Goal: Task Accomplishment & Management: Manage account settings

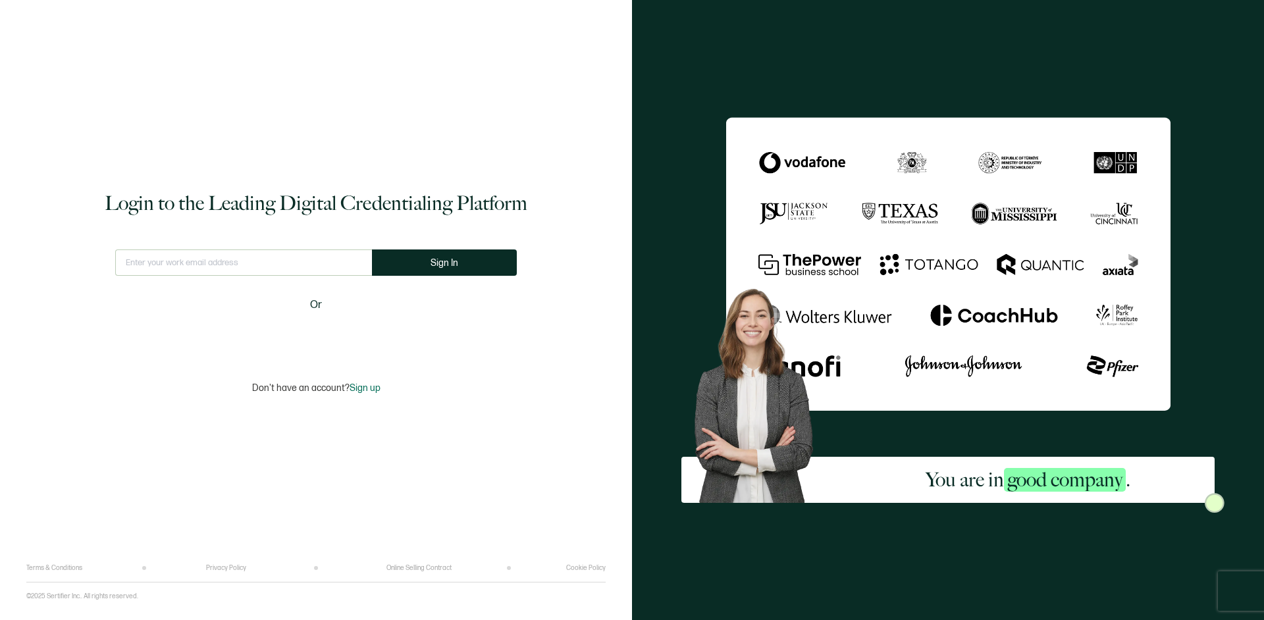
click at [175, 270] on input "text" at bounding box center [243, 262] width 257 height 26
type input "[EMAIL_ADDRESS][DOMAIN_NAME]"
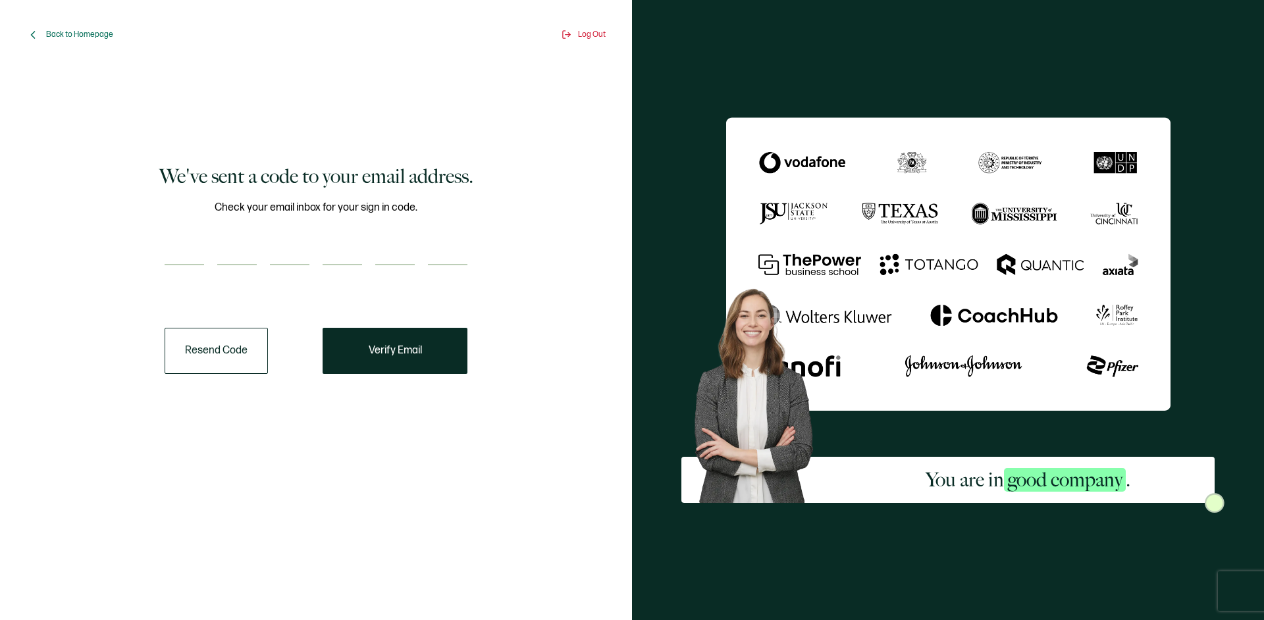
click at [181, 253] on input "number" at bounding box center [184, 252] width 39 height 26
paste input "8"
type input "8"
type input "5"
type input "1"
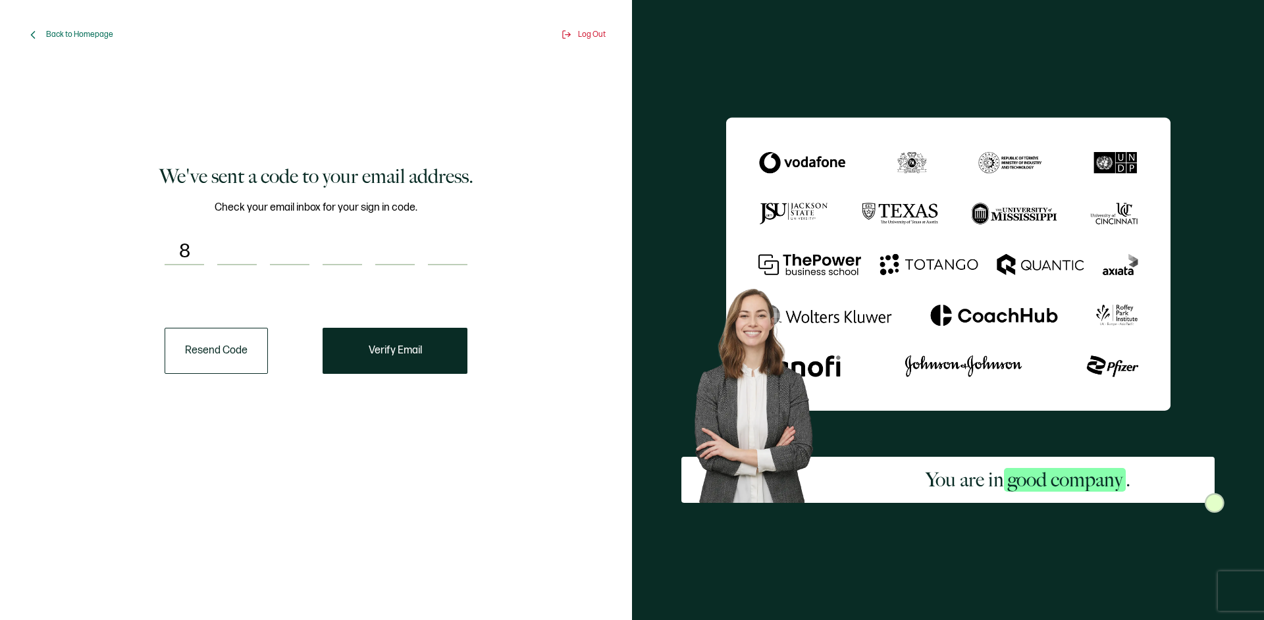
type input "6"
type input "3"
type input "5"
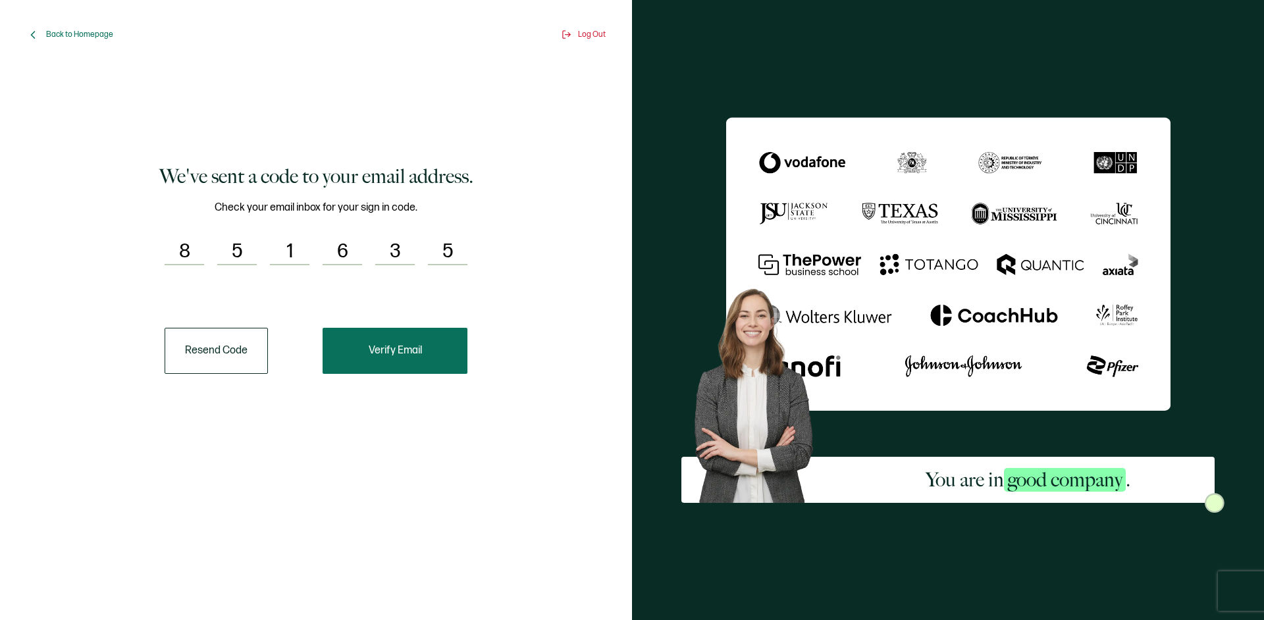
click at [442, 330] on button "Verify Email" at bounding box center [395, 351] width 145 height 46
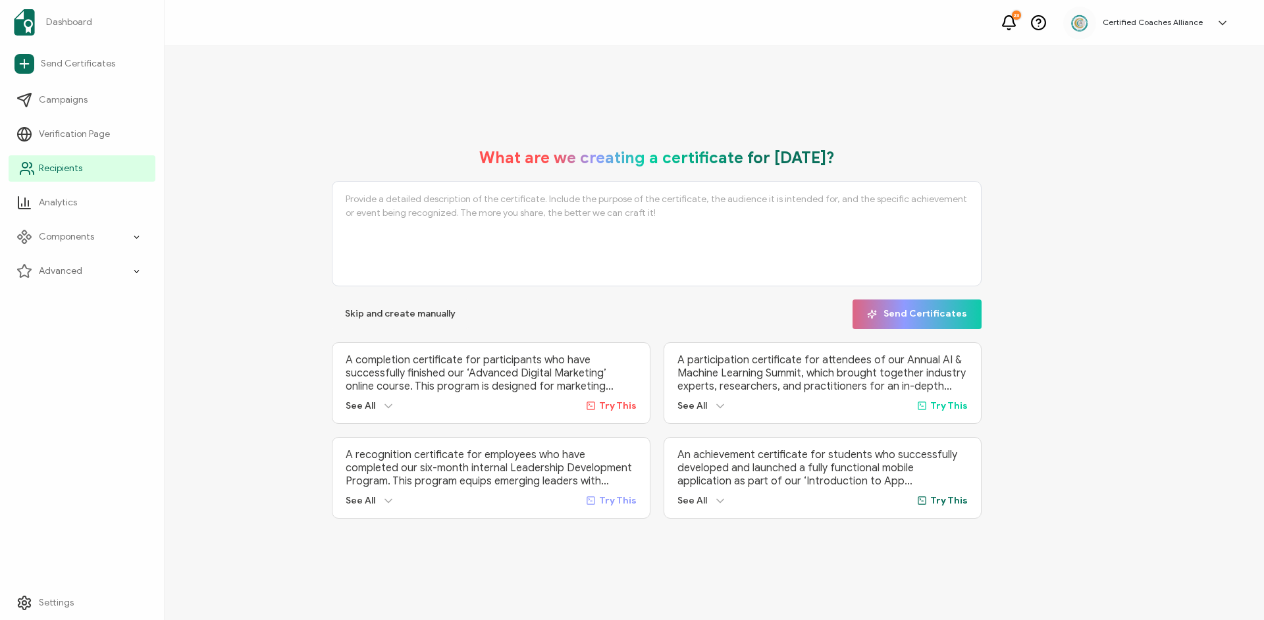
click at [51, 169] on span "Recipients" at bounding box center [60, 168] width 43 height 13
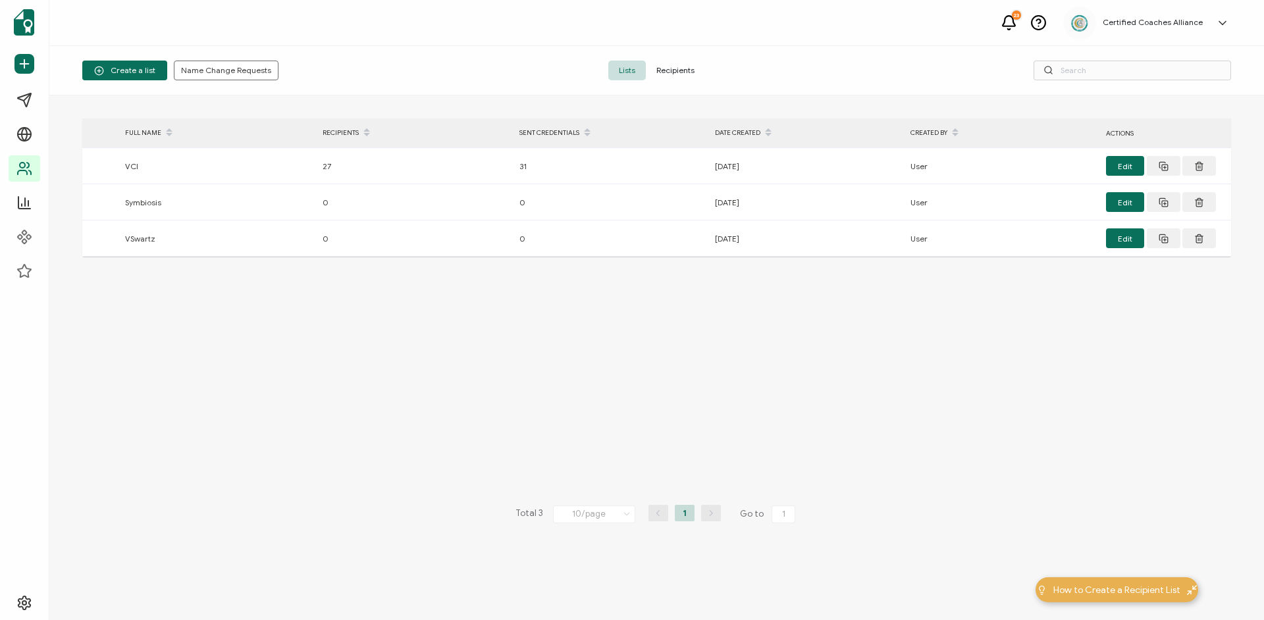
click at [683, 65] on span "Recipients" at bounding box center [675, 71] width 59 height 20
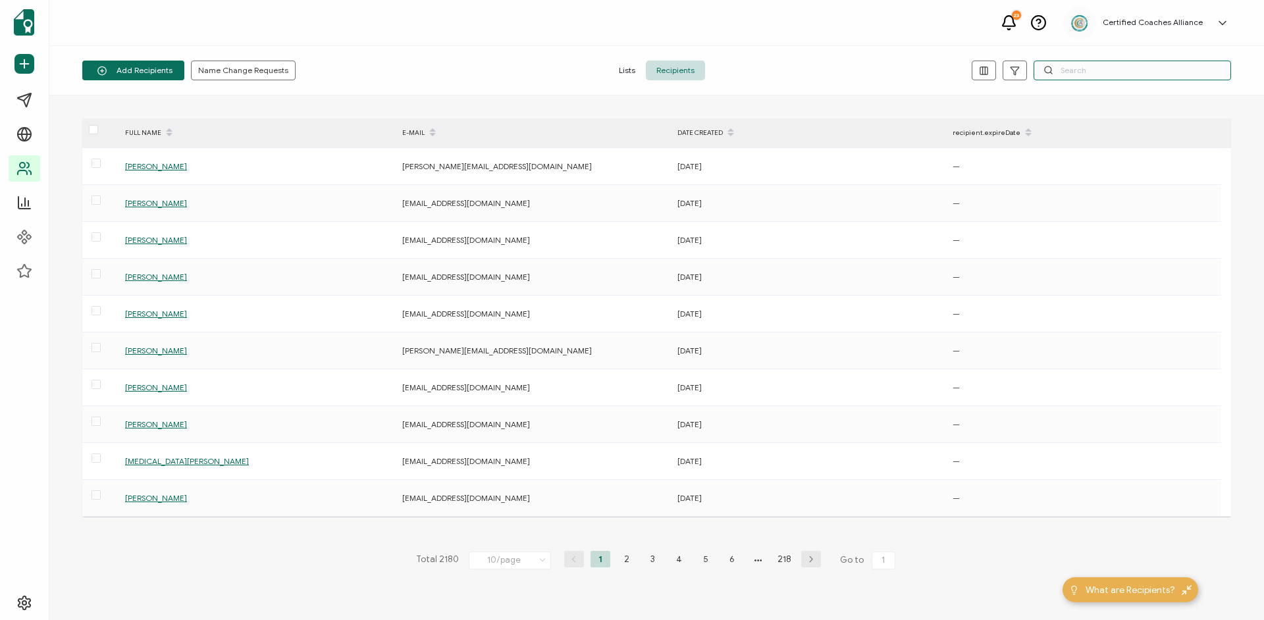
click at [1081, 72] on input "text" at bounding box center [1131, 71] width 197 height 20
paste input "[EMAIL_ADDRESS][DOMAIN_NAME]"
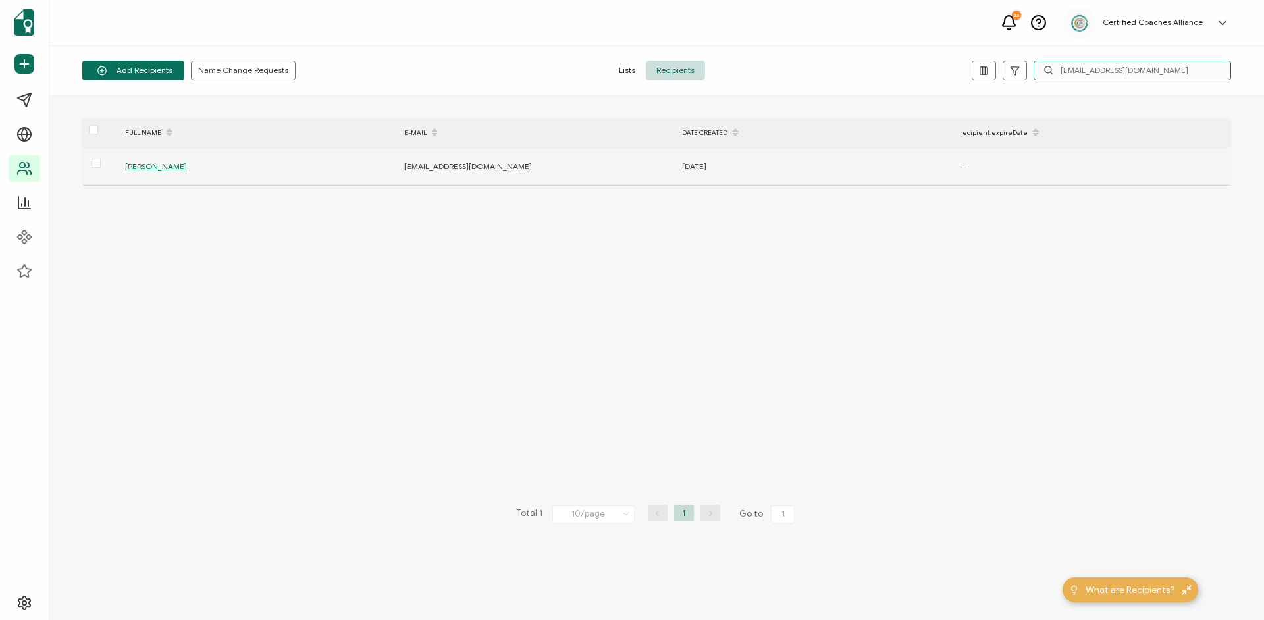
type input "[EMAIL_ADDRESS][DOMAIN_NAME]"
click at [156, 167] on span "[PERSON_NAME]" at bounding box center [156, 166] width 62 height 10
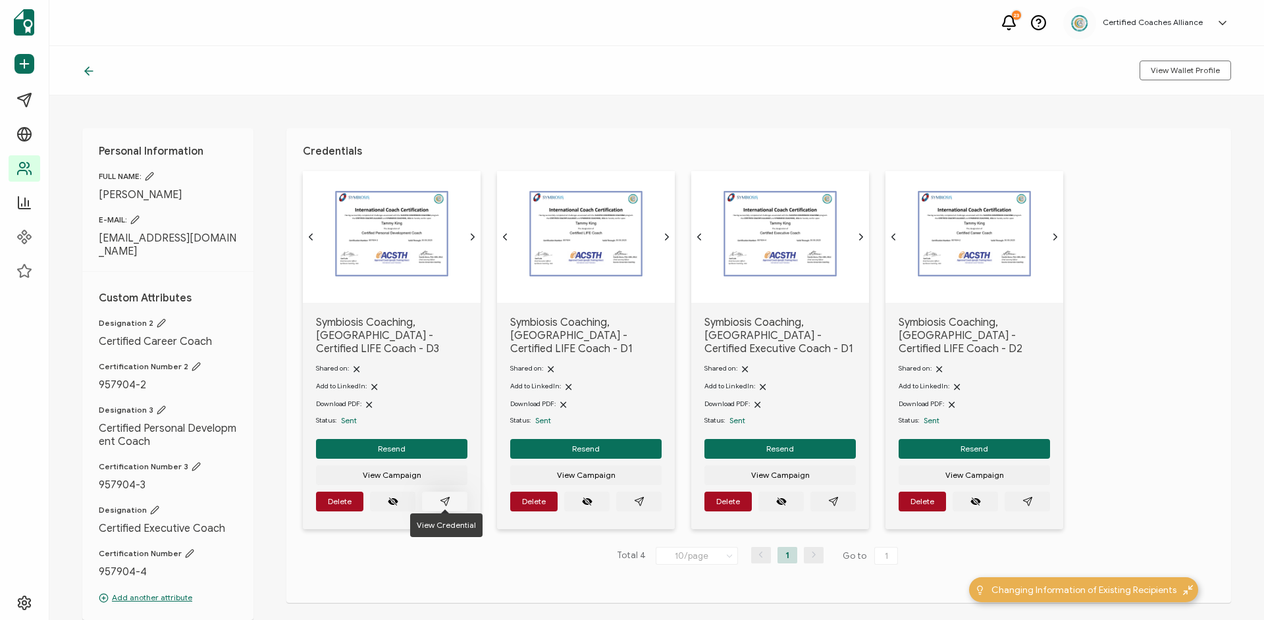
click at [444, 497] on icon "paper plane outline" at bounding box center [444, 501] width 9 height 9
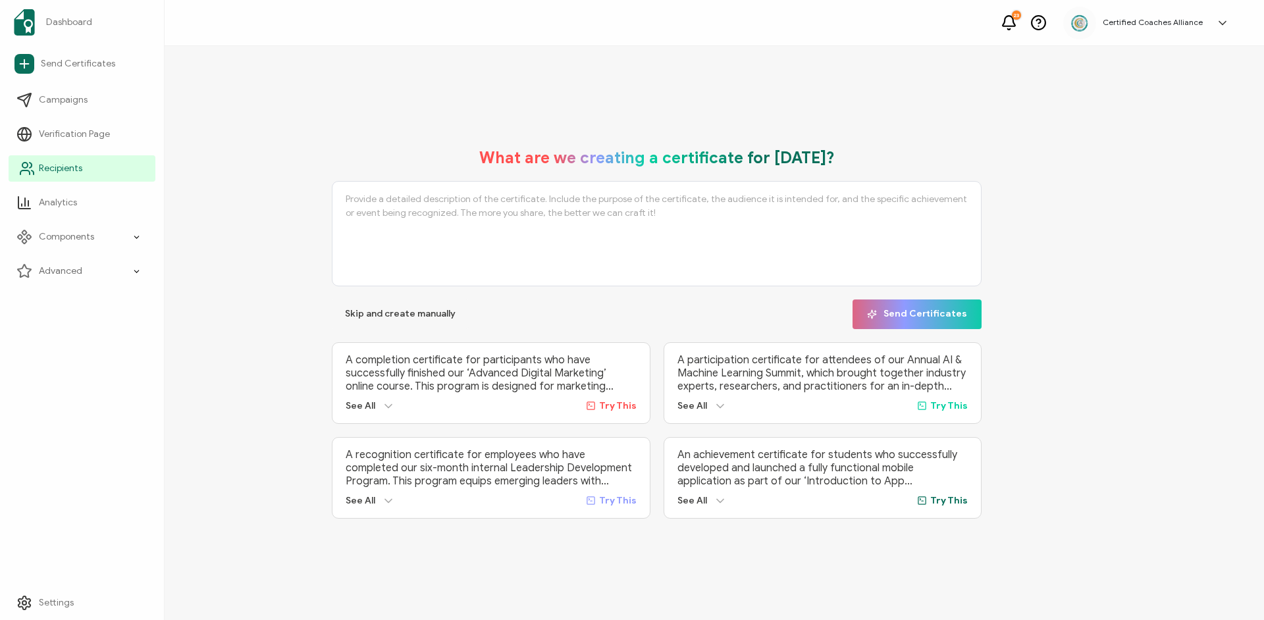
click at [83, 169] on link "Recipients" at bounding box center [82, 168] width 147 height 26
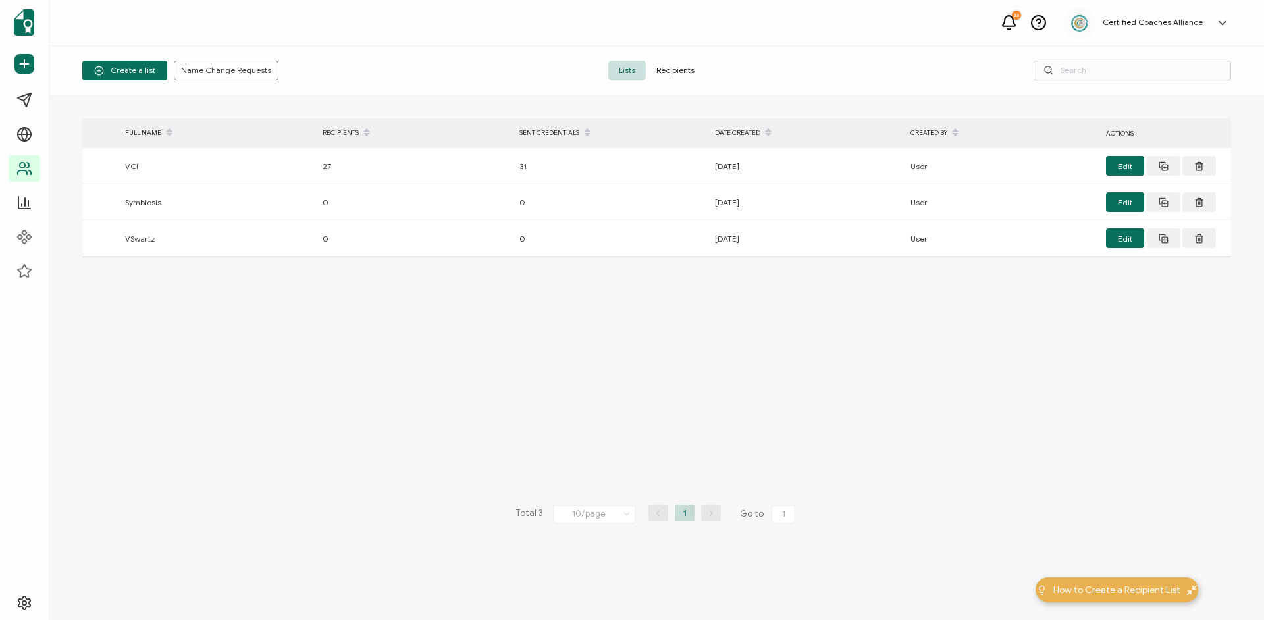
click at [672, 74] on span "Recipients" at bounding box center [675, 71] width 59 height 20
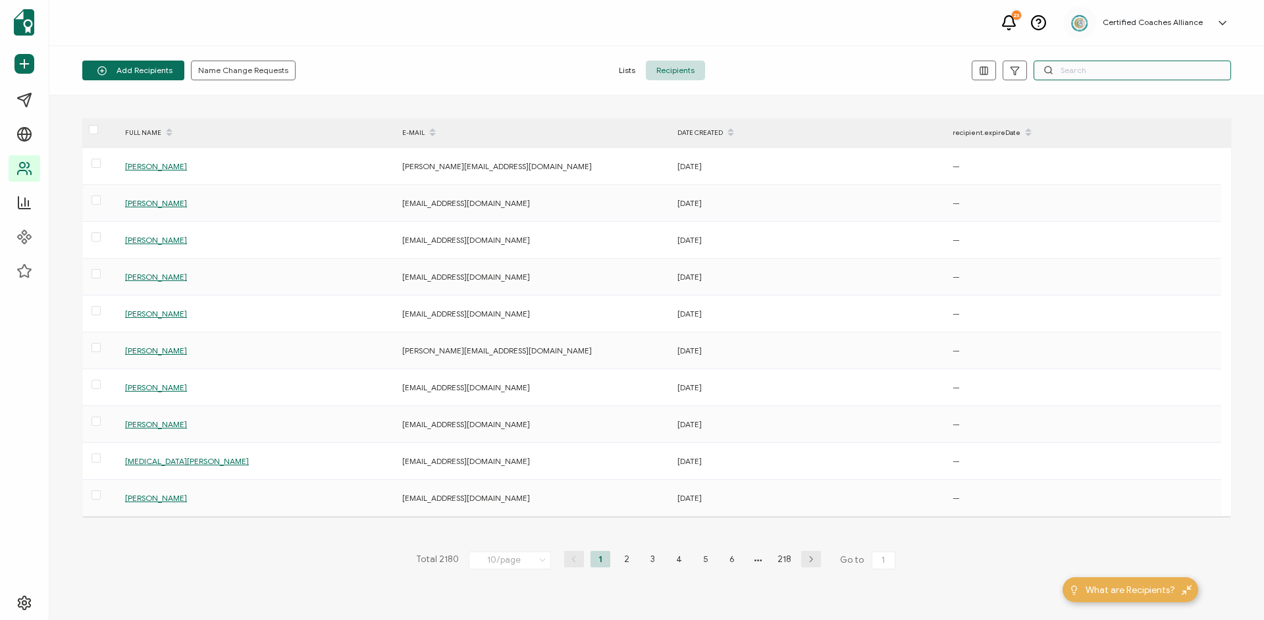
click at [1091, 75] on input "text" at bounding box center [1131, 71] width 197 height 20
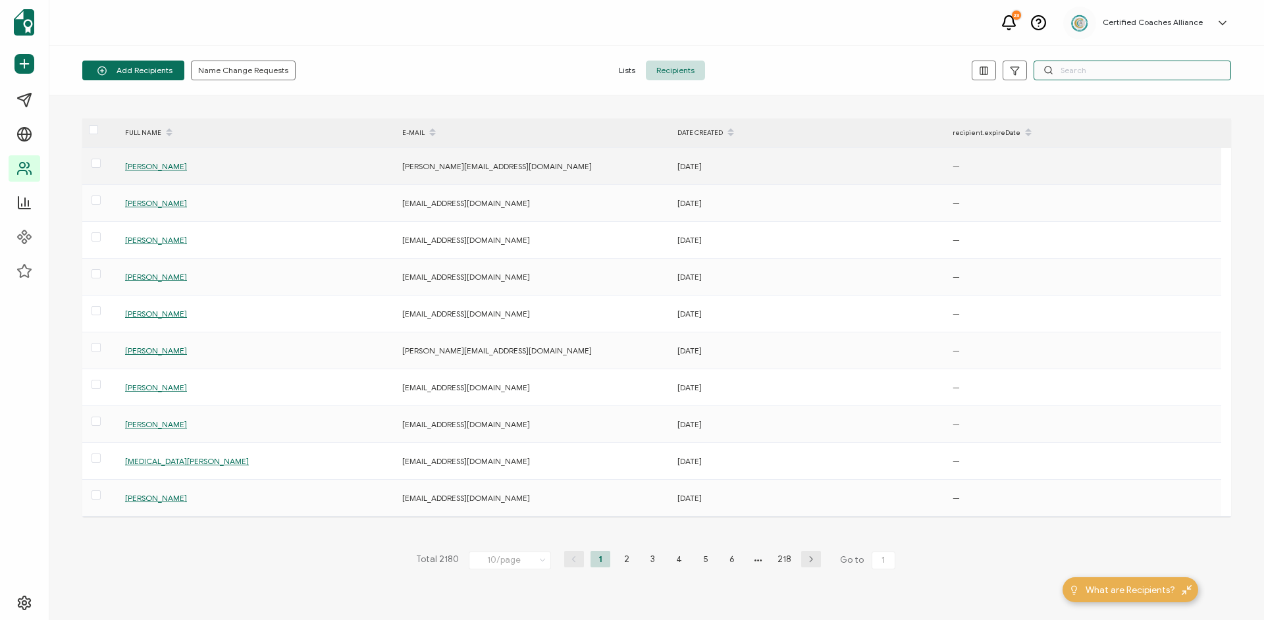
paste input "[EMAIL_ADDRESS][DOMAIN_NAME]"
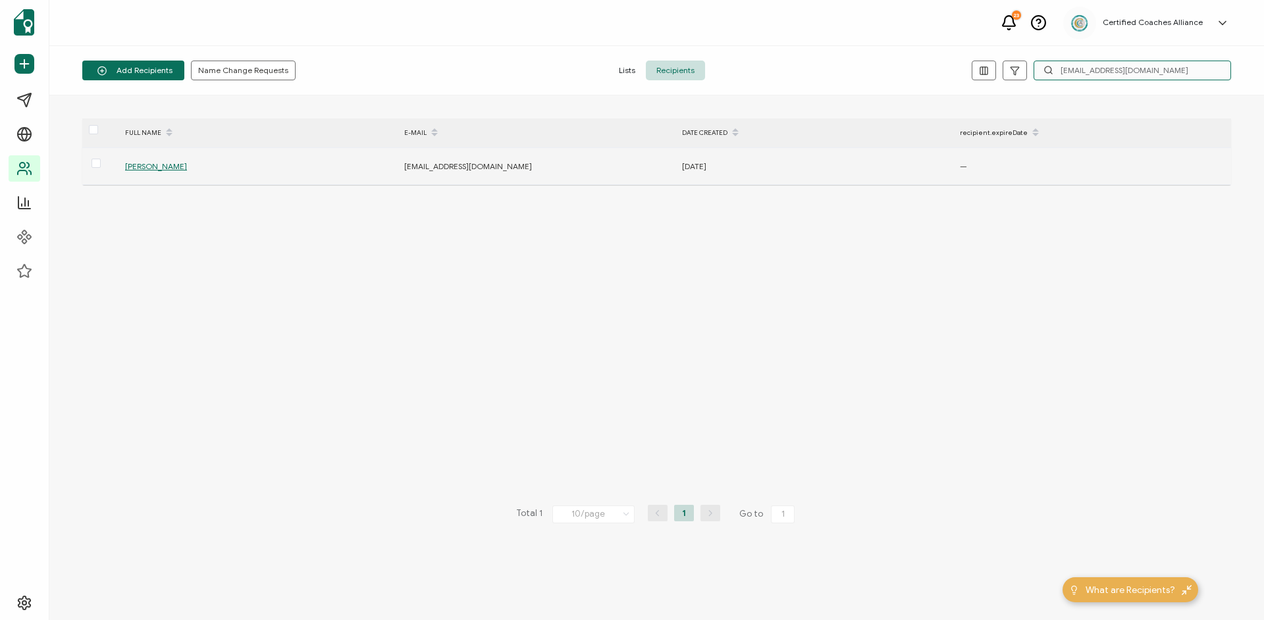
type input "[EMAIL_ADDRESS][DOMAIN_NAME]"
click at [147, 168] on span "[PERSON_NAME]" at bounding box center [156, 166] width 62 height 10
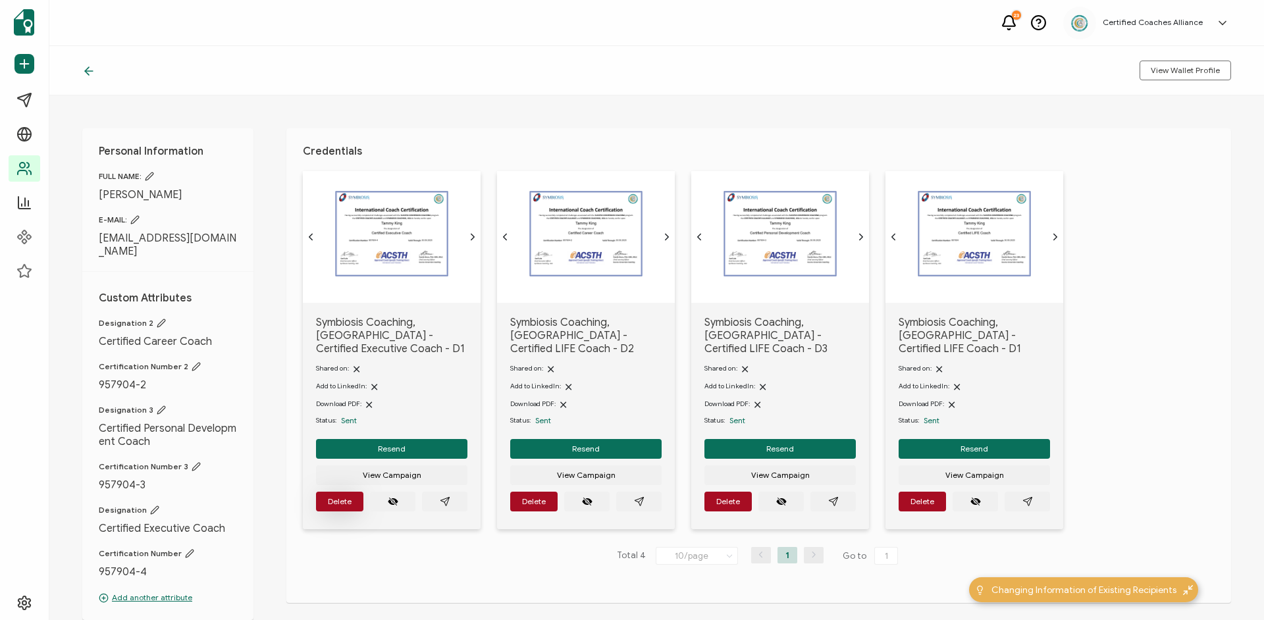
click at [336, 498] on span "Delete" at bounding box center [340, 502] width 24 height 8
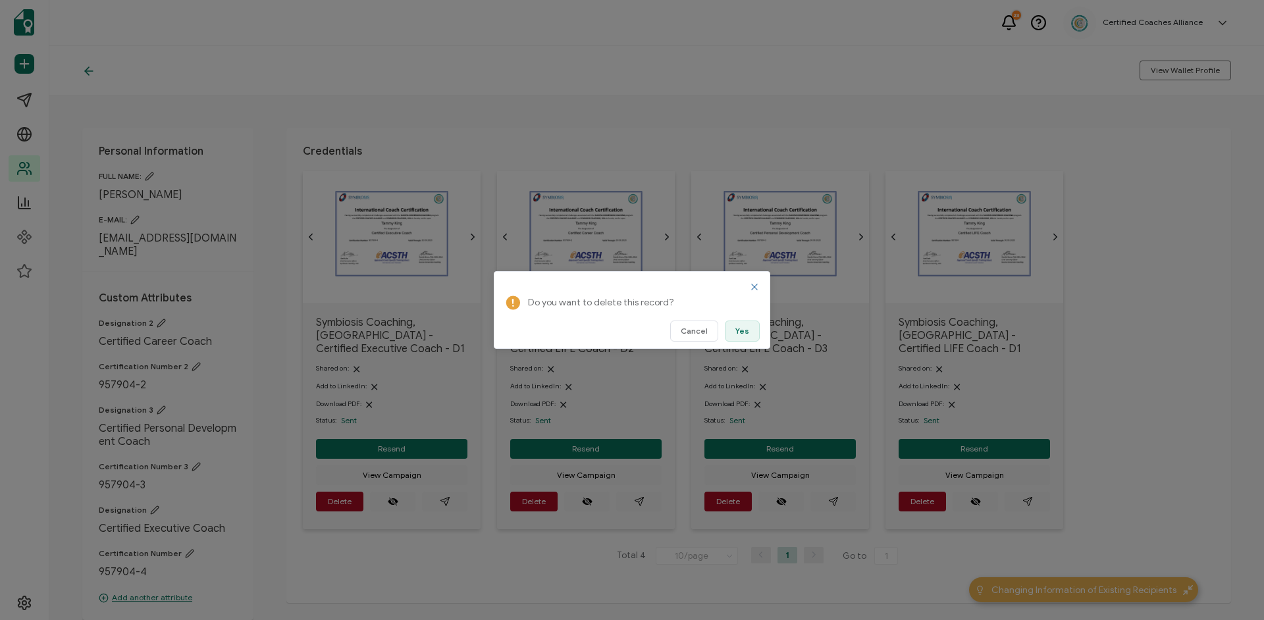
click at [740, 327] on span "Yes" at bounding box center [742, 331] width 14 height 8
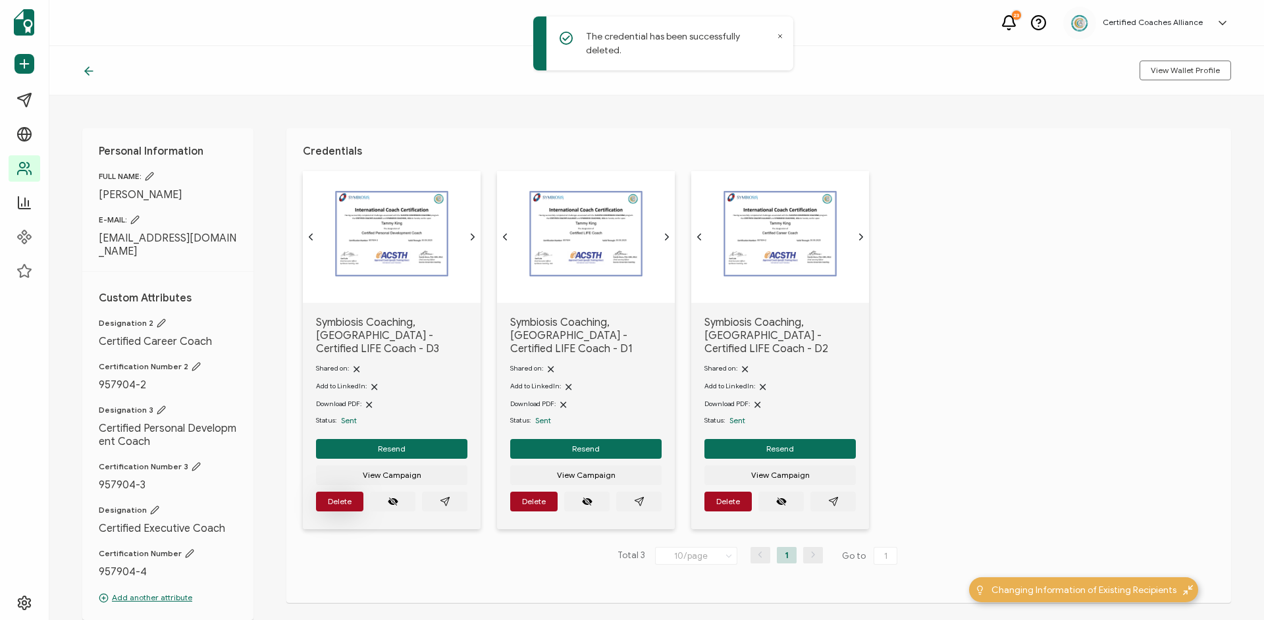
click at [339, 498] on span "Delete" at bounding box center [340, 502] width 24 height 8
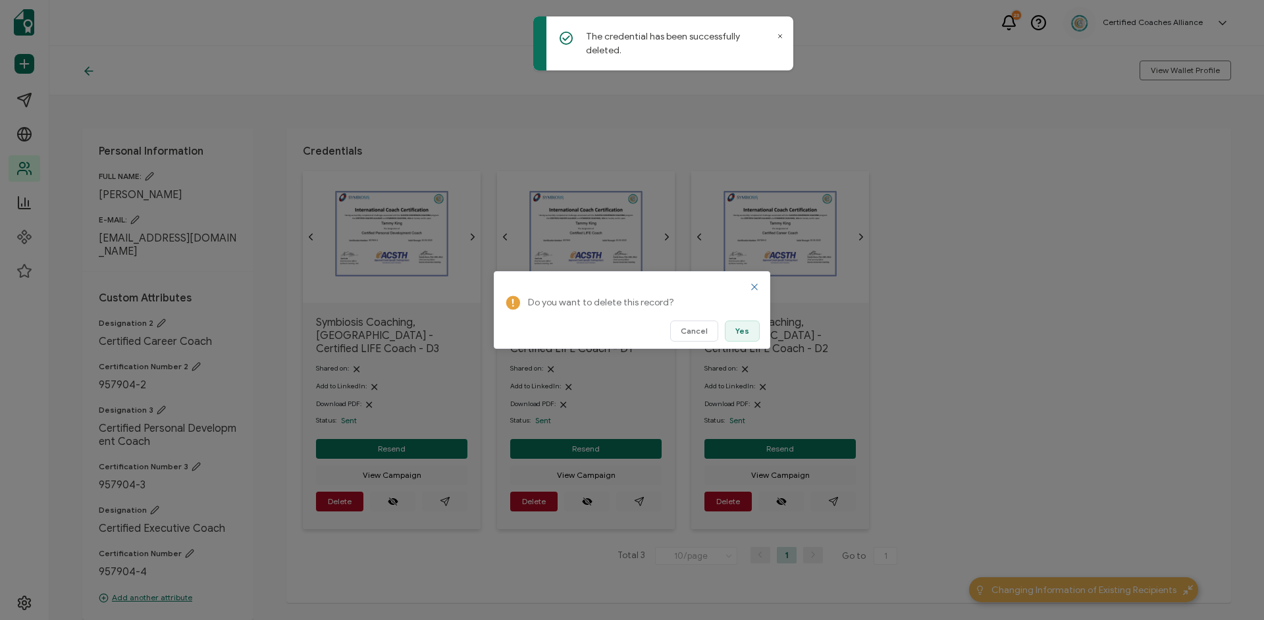
click at [735, 332] on button "Yes" at bounding box center [742, 331] width 35 height 21
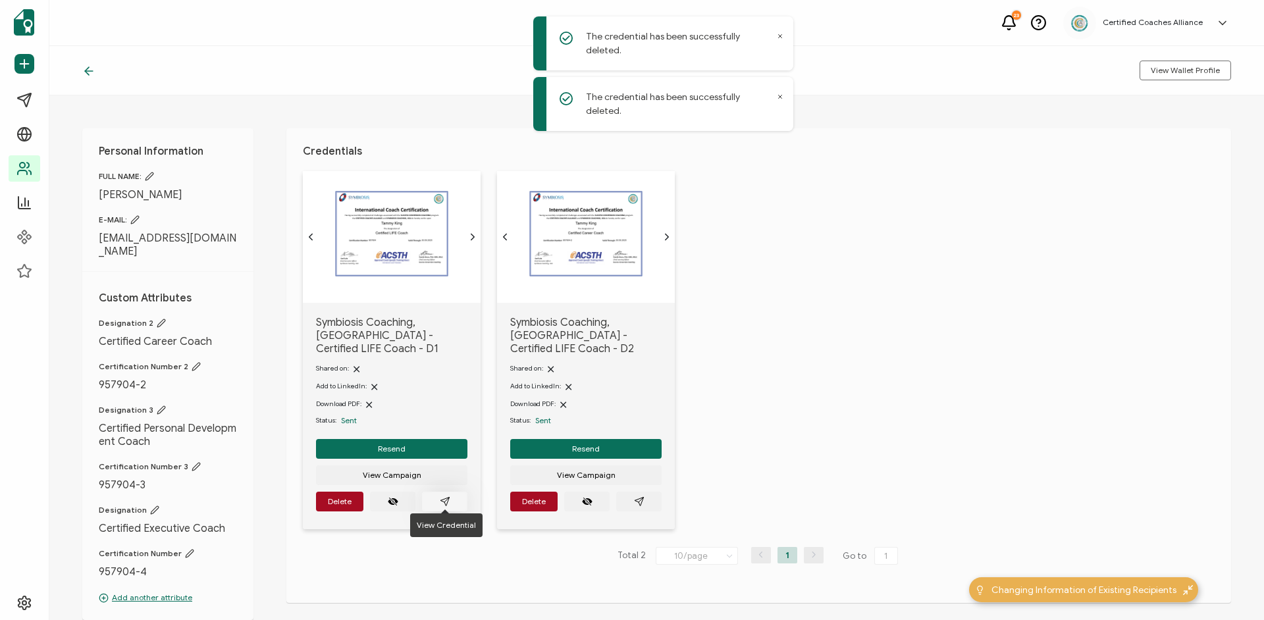
click at [447, 496] on icon "paper plane outline" at bounding box center [445, 501] width 11 height 11
click at [348, 500] on span "Delete" at bounding box center [340, 502] width 24 height 8
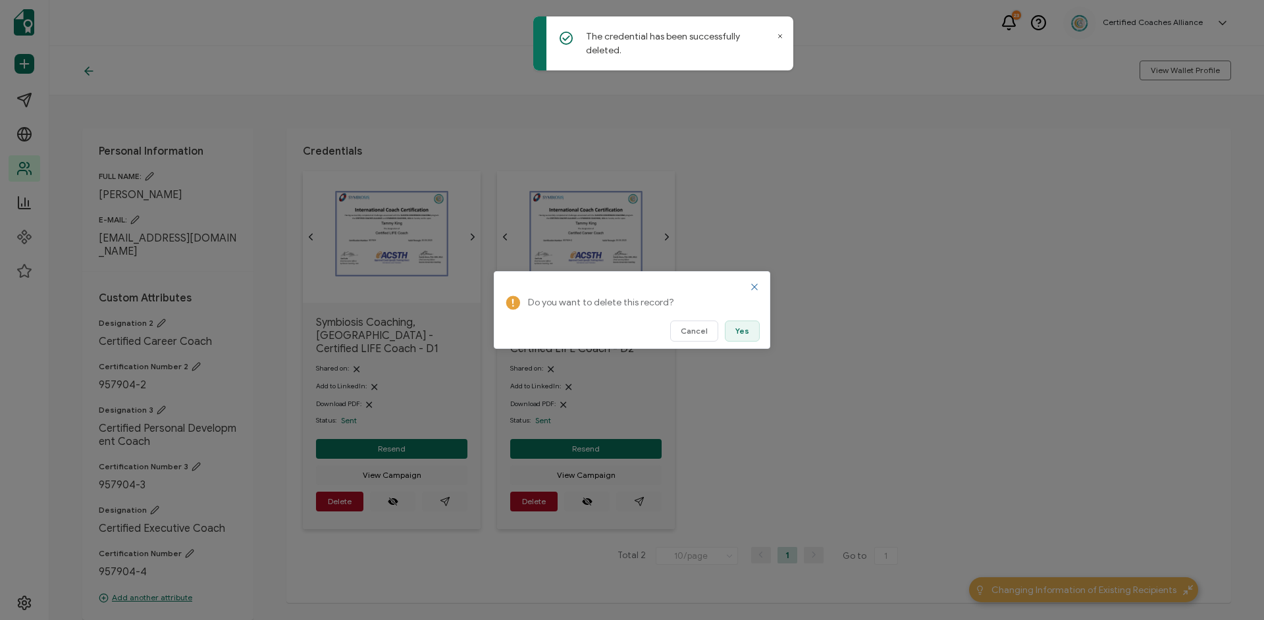
click at [736, 334] on button "Yes" at bounding box center [742, 331] width 35 height 21
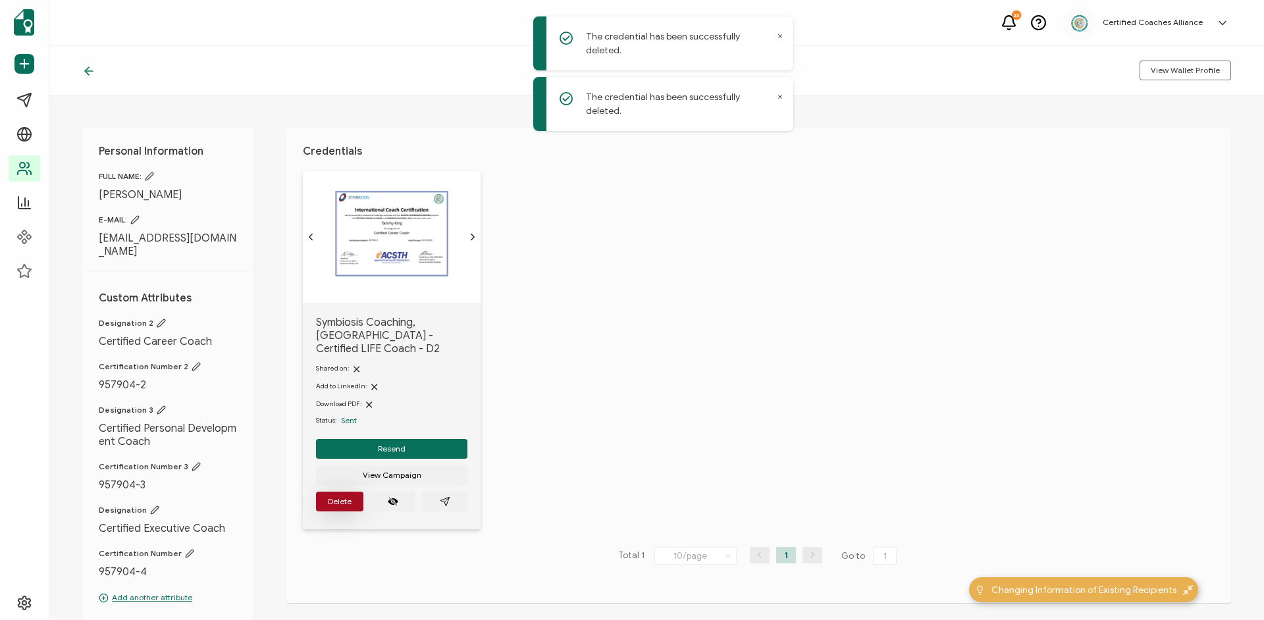
click at [337, 498] on span "Delete" at bounding box center [340, 502] width 24 height 8
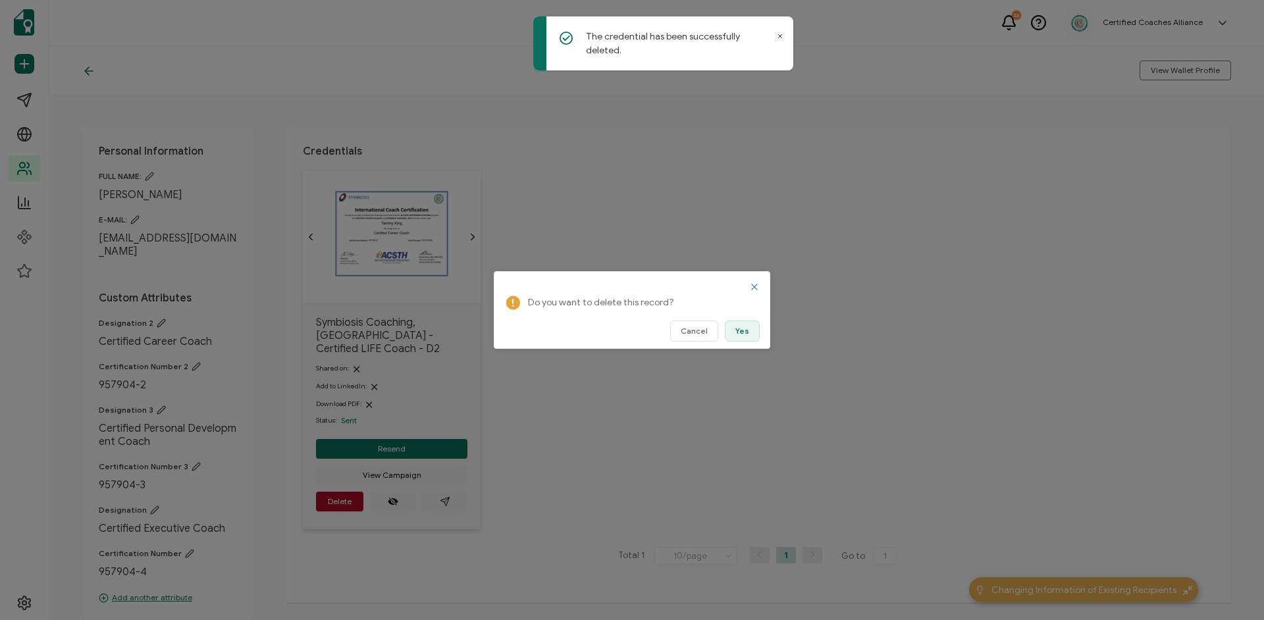
click at [729, 330] on button "Yes" at bounding box center [742, 331] width 35 height 21
